Goal: Find specific page/section: Find specific page/section

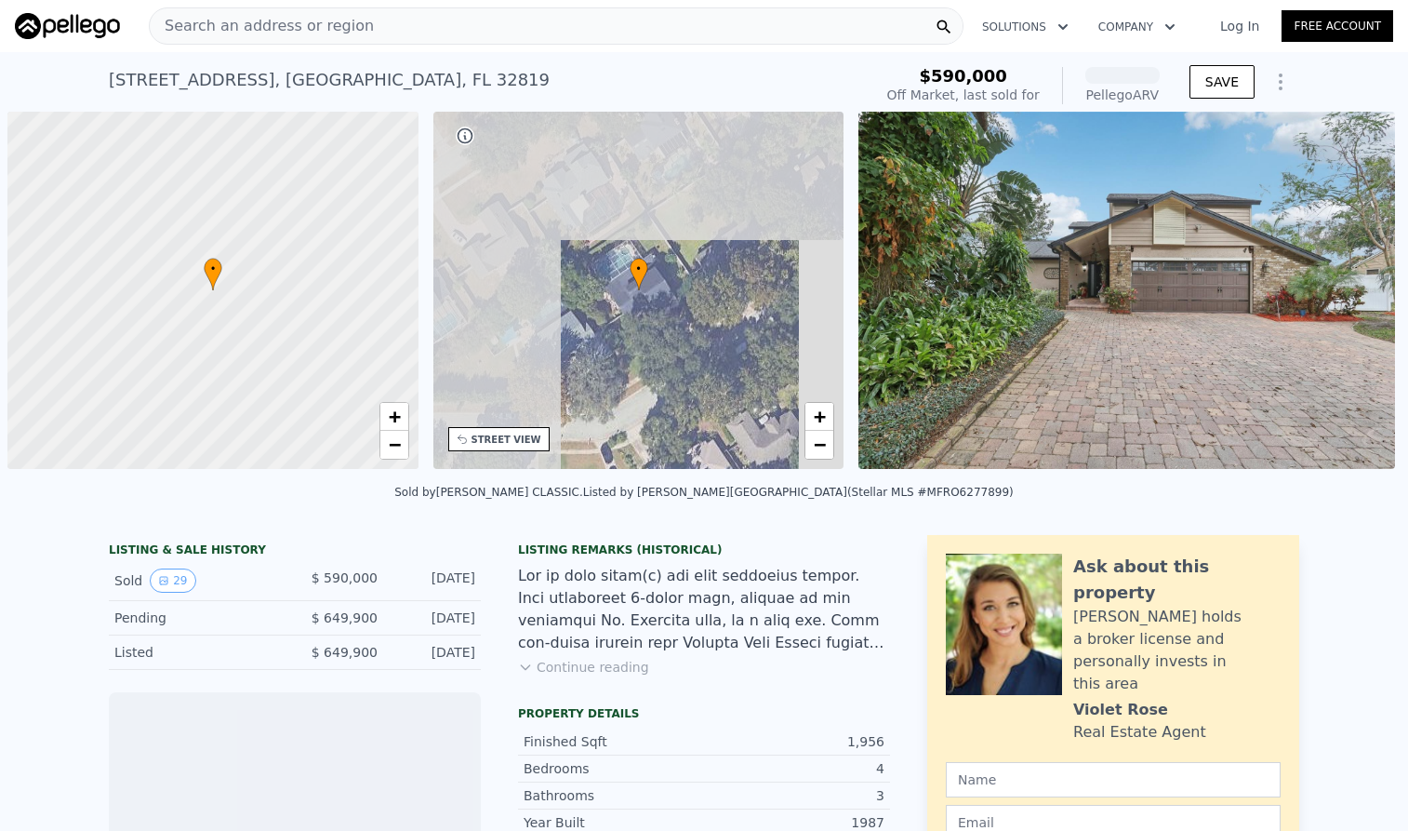
scroll to position [0, 7]
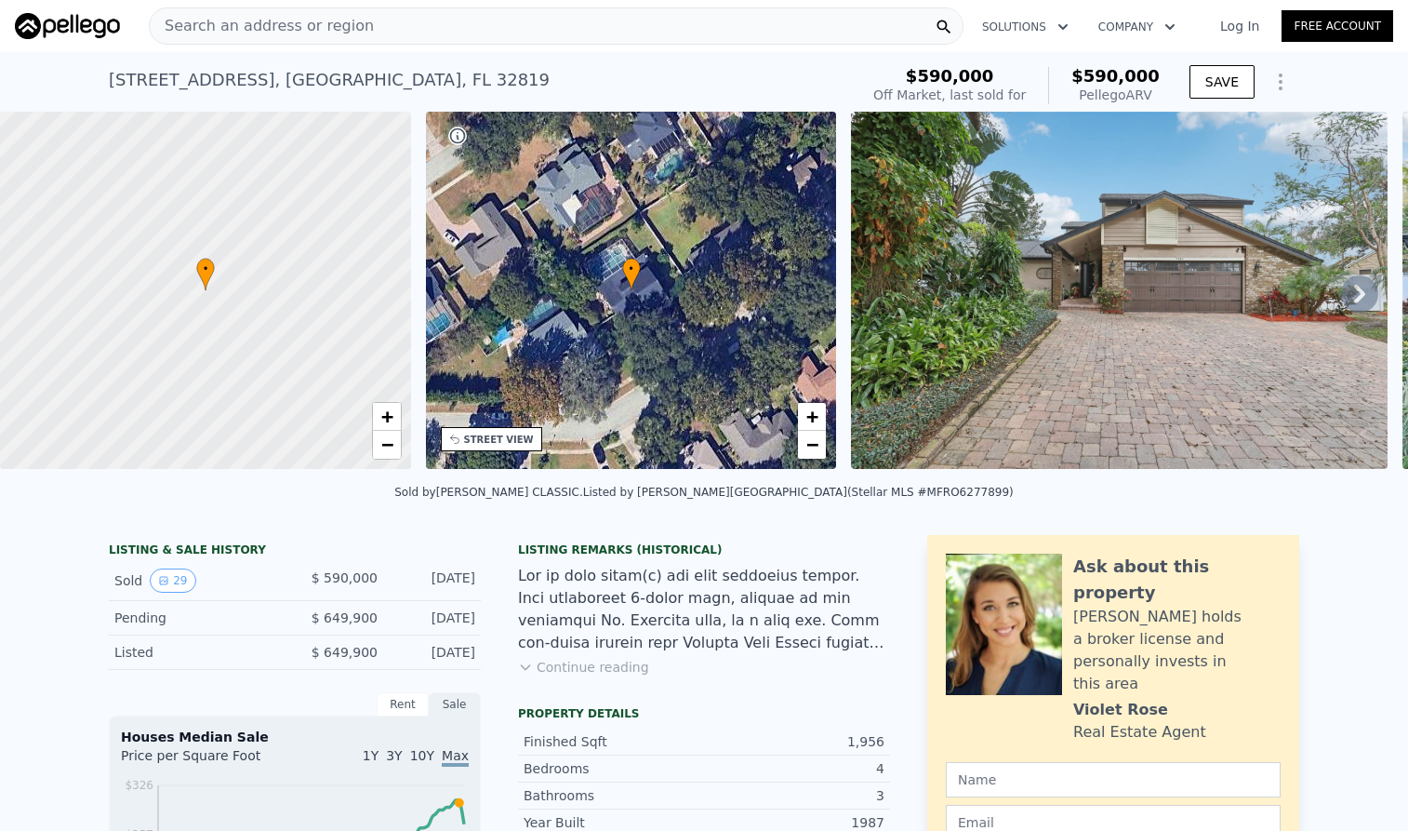
click at [402, 35] on div "Search an address or region" at bounding box center [556, 25] width 815 height 37
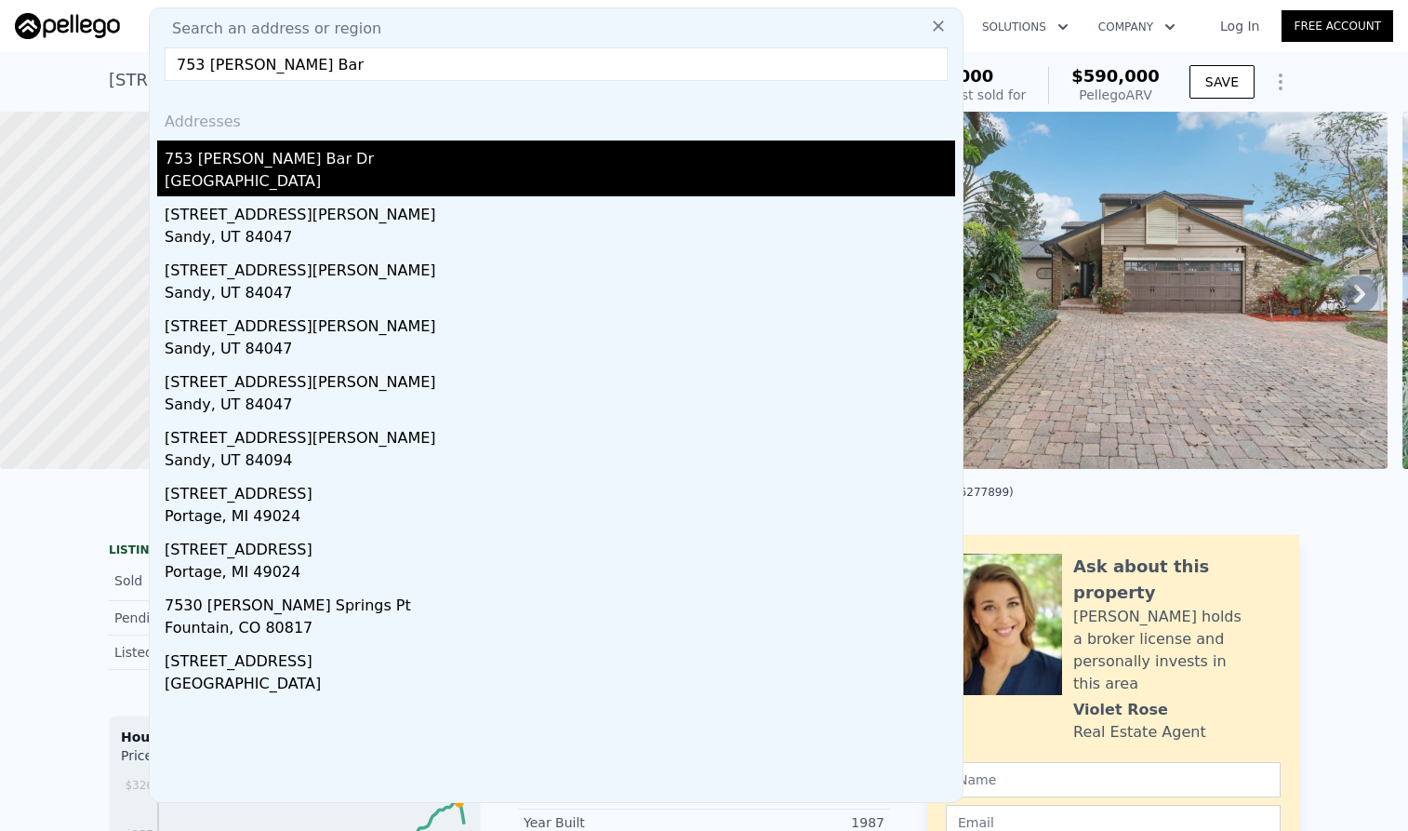
type input "753 [PERSON_NAME] Bar"
click at [303, 162] on div "753 [PERSON_NAME] Bar Dr" at bounding box center [560, 155] width 791 height 30
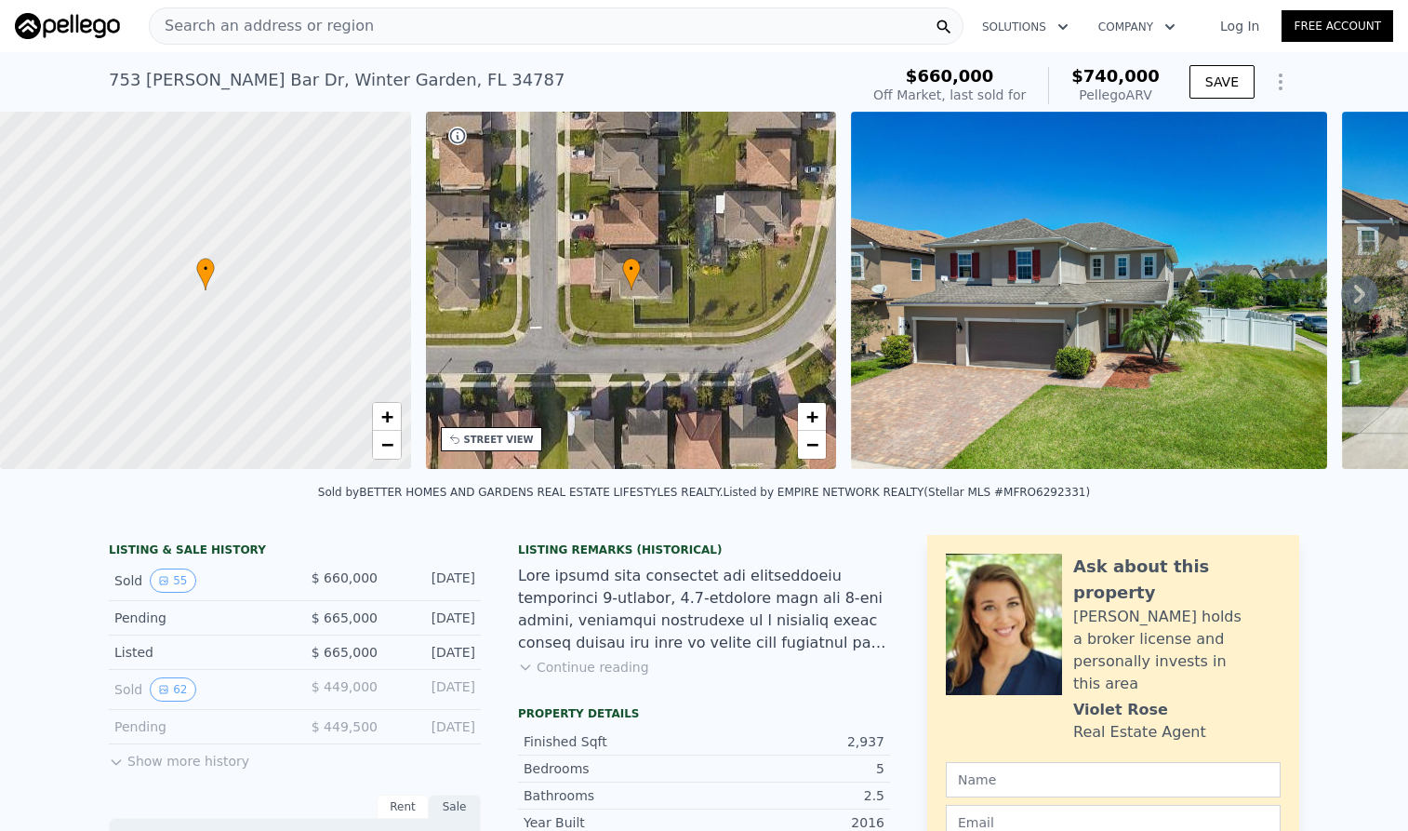
click at [1056, 329] on img at bounding box center [1089, 290] width 476 height 357
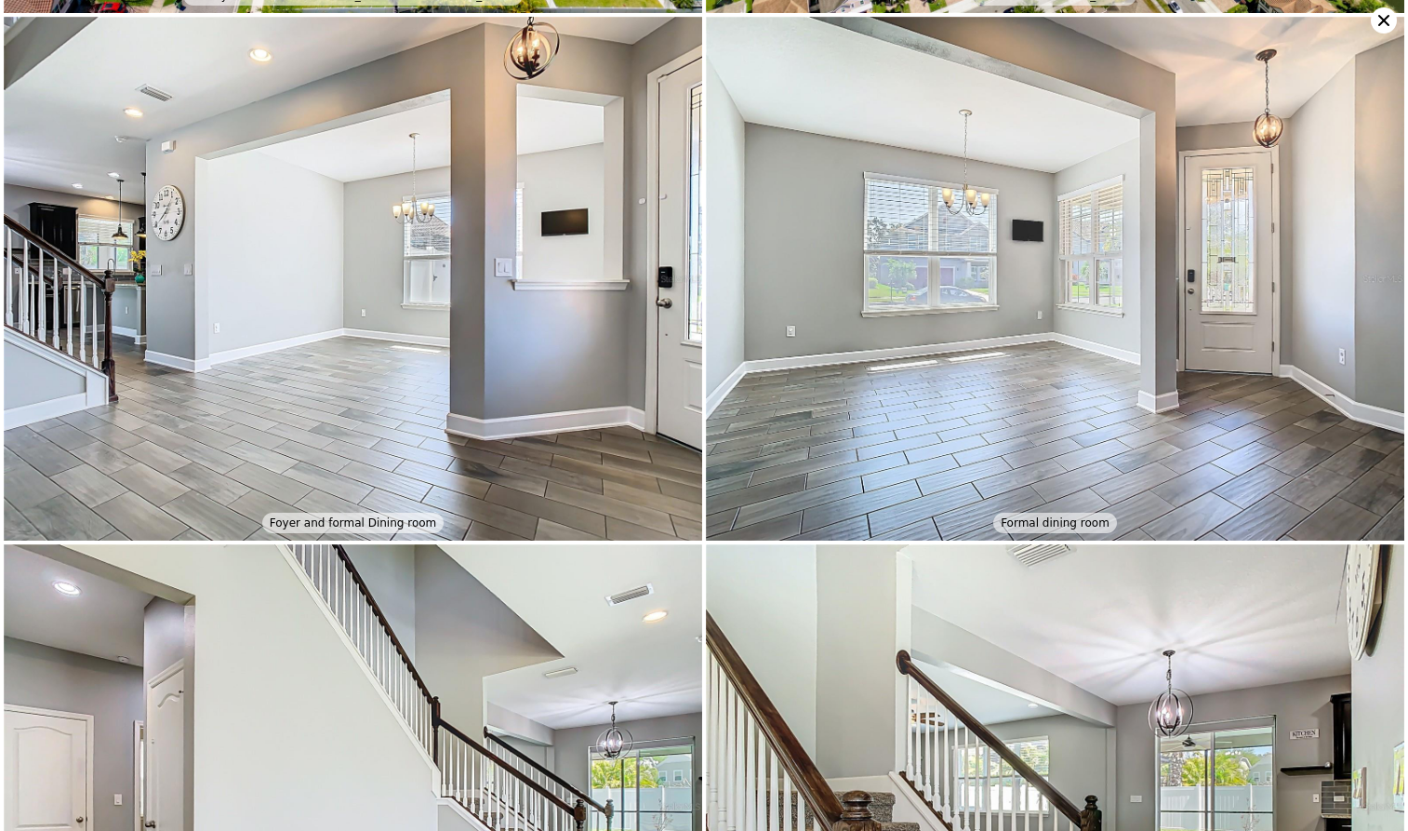
scroll to position [1567, 0]
click at [450, 308] on img at bounding box center [353, 278] width 699 height 524
click at [578, 438] on img at bounding box center [353, 278] width 699 height 524
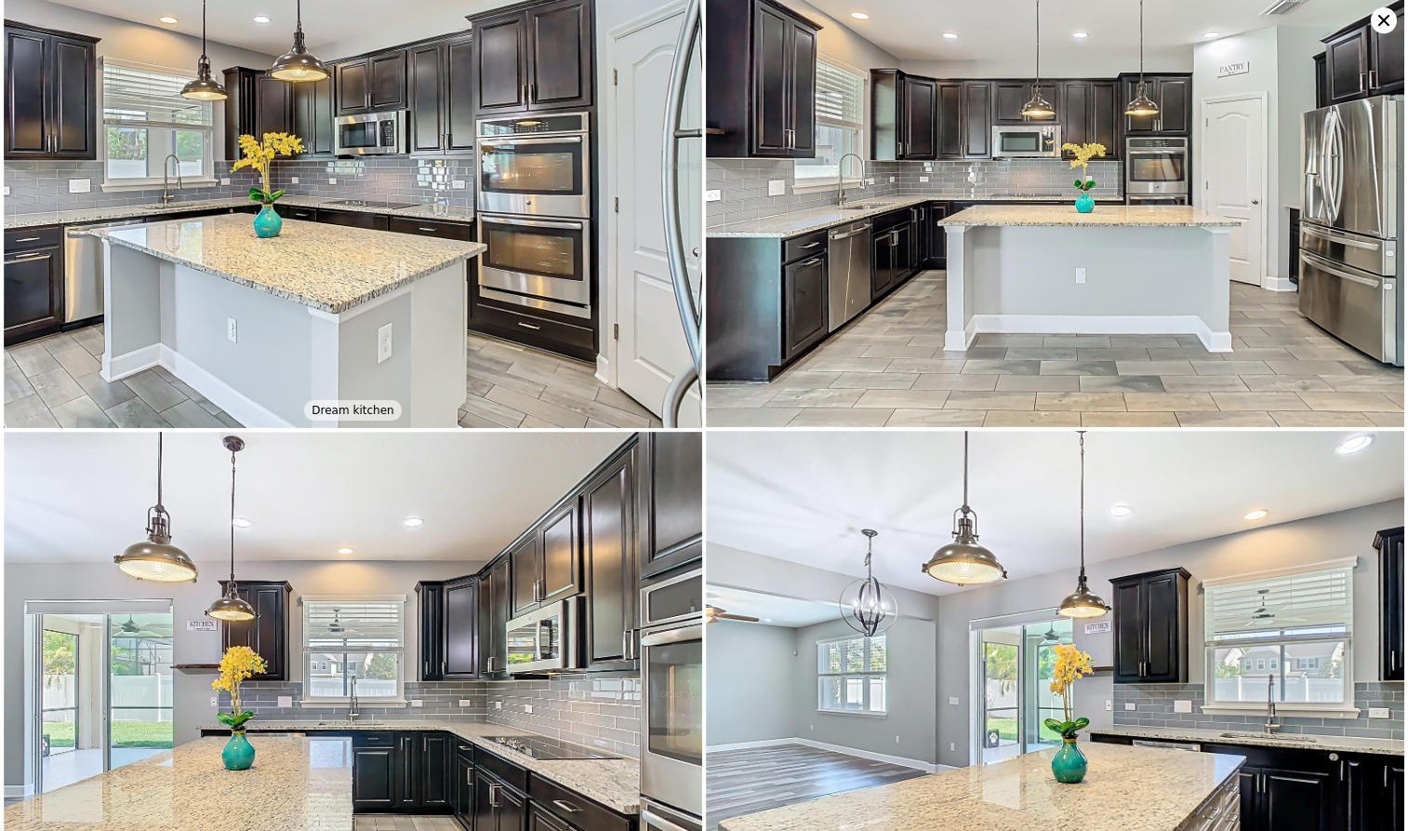
scroll to position [2664, 0]
